Goal: Find specific page/section: Find specific page/section

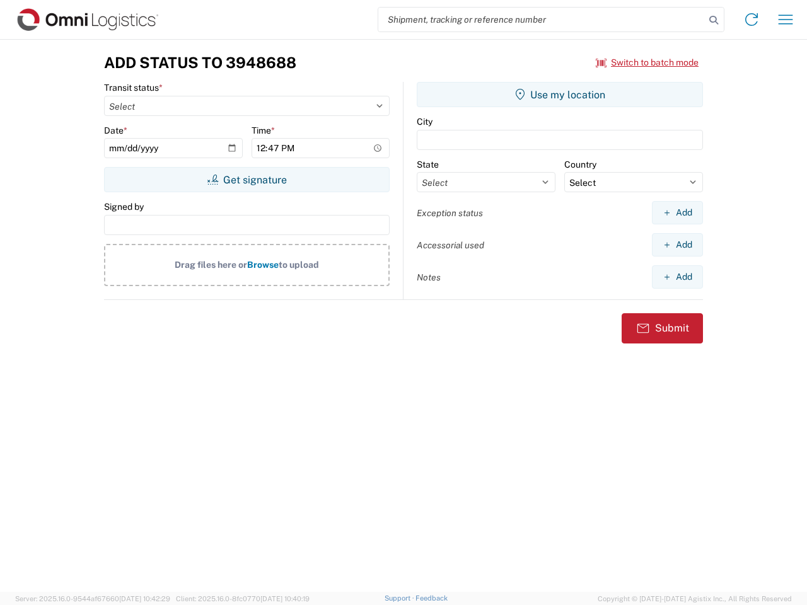
click at [541, 20] on input "search" at bounding box center [541, 20] width 326 height 24
click at [713, 20] on icon at bounding box center [714, 20] width 18 height 18
click at [751, 20] on icon at bounding box center [751, 19] width 20 height 20
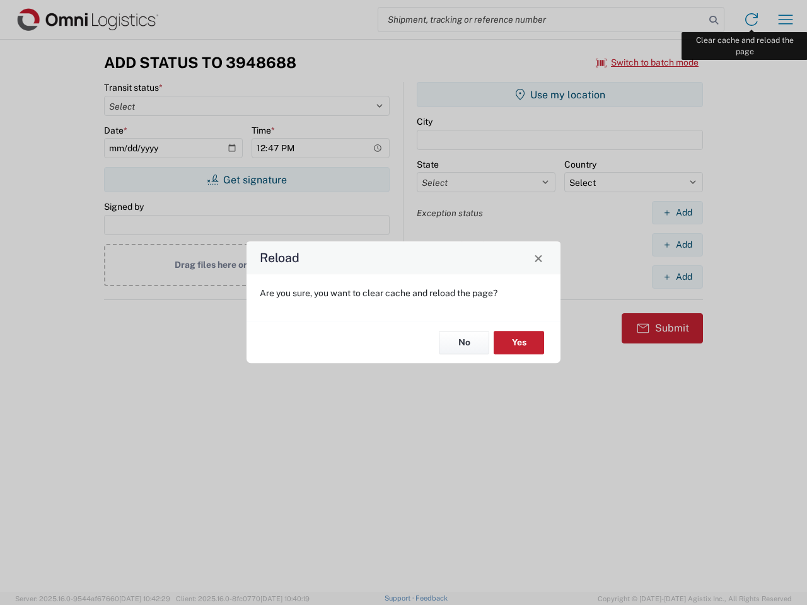
click at [785, 20] on div "Reload Are you sure, you want to clear cache and reload the page? No Yes" at bounding box center [403, 302] width 807 height 605
click at [647, 62] on div "Reload Are you sure, you want to clear cache and reload the page? No Yes" at bounding box center [403, 302] width 807 height 605
click at [246, 180] on div "Reload Are you sure, you want to clear cache and reload the page? No Yes" at bounding box center [403, 302] width 807 height 605
click at [560, 95] on div "Reload Are you sure, you want to clear cache and reload the page? No Yes" at bounding box center [403, 302] width 807 height 605
click at [677, 212] on div "Reload Are you sure, you want to clear cache and reload the page? No Yes" at bounding box center [403, 302] width 807 height 605
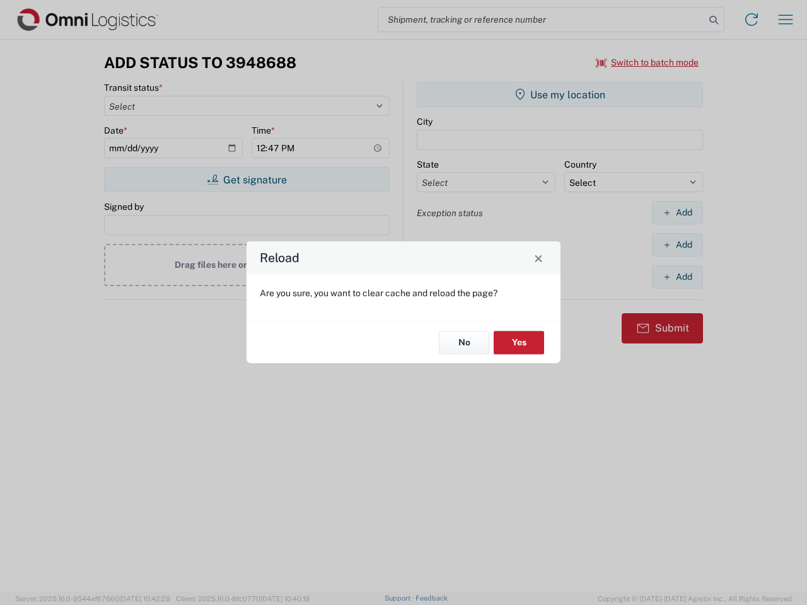
click at [677, 245] on div "Reload Are you sure, you want to clear cache and reload the page? No Yes" at bounding box center [403, 302] width 807 height 605
click at [677, 277] on div "Reload Are you sure, you want to clear cache and reload the page? No Yes" at bounding box center [403, 302] width 807 height 605
